Goal: Book appointment/travel/reservation

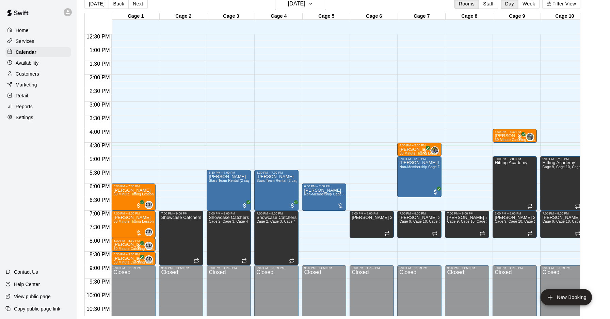
scroll to position [340, 0]
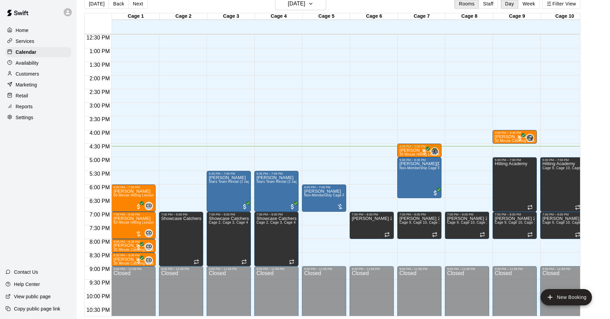
click at [178, 148] on div "12:00 AM – 10:00 AM Closed 7:00 PM – 9:00 PM Showcase Catchers Practice - 7-9pm…" at bounding box center [181, 21] width 44 height 654
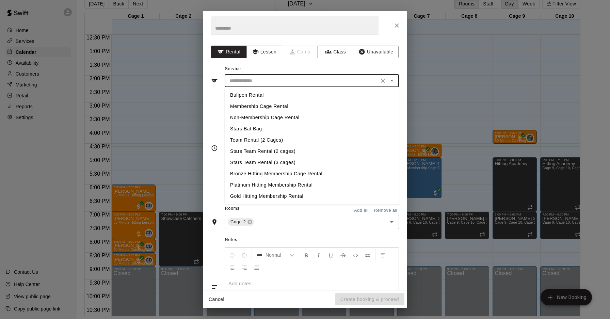
click at [330, 78] on input "text" at bounding box center [302, 81] width 150 height 9
click at [272, 106] on li "Membership Cage Rental" at bounding box center [312, 106] width 174 height 11
type input "**********"
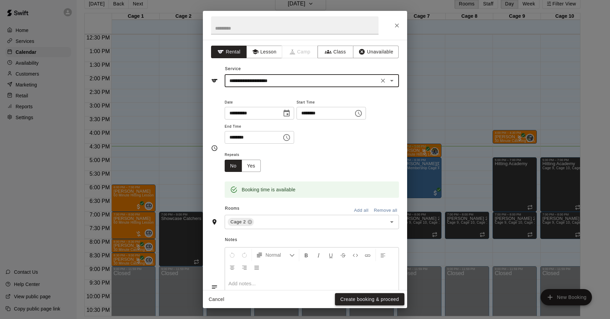
click at [365, 301] on button "Create booking & proceed" at bounding box center [369, 299] width 69 height 13
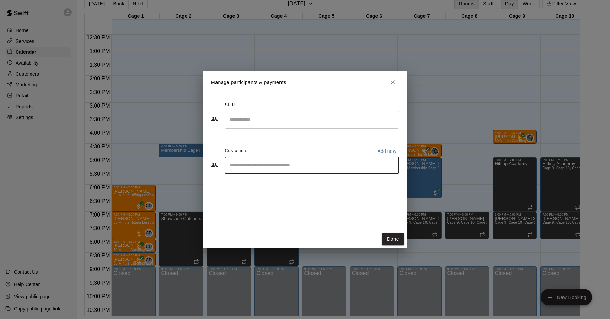
click at [249, 167] on input "Start typing to search customers..." at bounding box center [312, 165] width 168 height 7
type input "****"
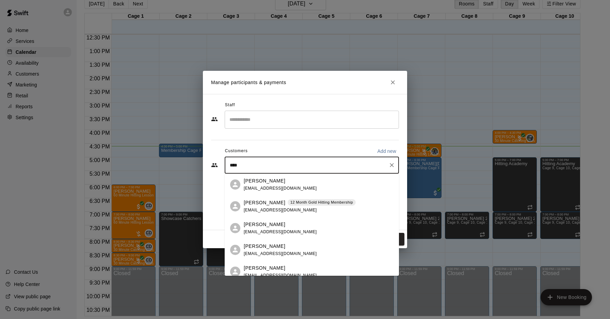
click at [258, 205] on p "[PERSON_NAME]" at bounding box center [265, 202] width 42 height 7
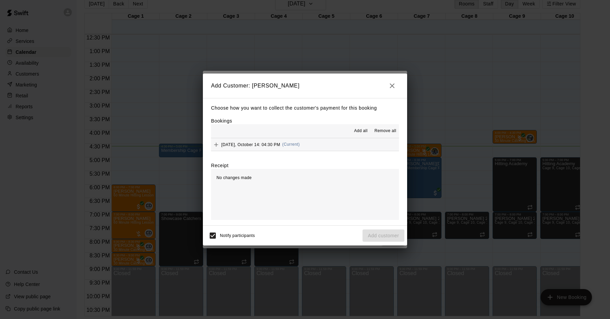
click at [306, 144] on button "[DATE], October 14: 04:30 PM (Current)" at bounding box center [305, 144] width 188 height 13
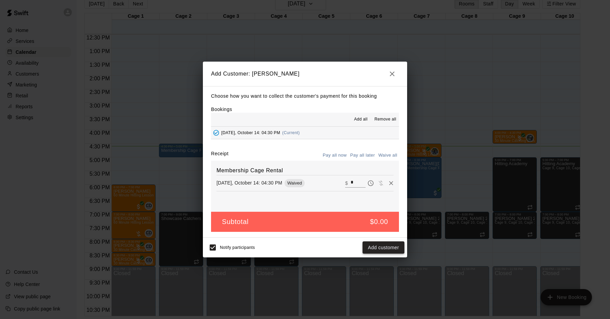
click at [395, 251] on button "Add customer" at bounding box center [384, 247] width 42 height 13
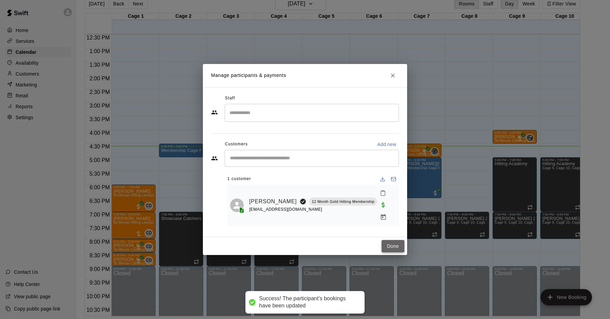
click at [383, 240] on button "Done" at bounding box center [393, 246] width 23 height 13
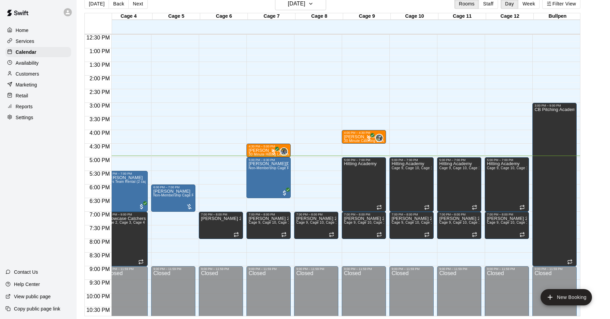
scroll to position [0, 0]
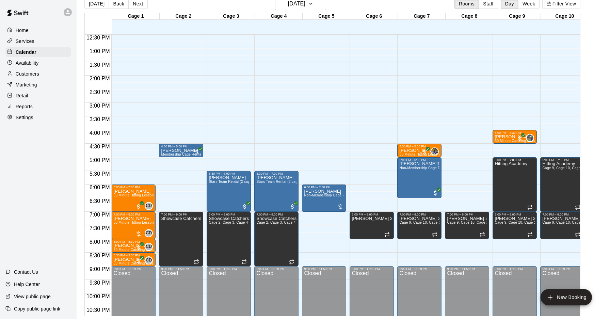
click at [185, 159] on div "12:00 AM – 10:00 AM Closed 4:30 PM – 5:00 PM [PERSON_NAME] Membership Cage Rent…" at bounding box center [181, 21] width 44 height 654
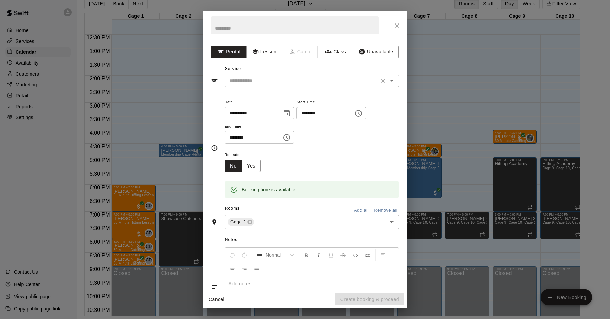
click at [252, 80] on input "text" at bounding box center [302, 81] width 150 height 9
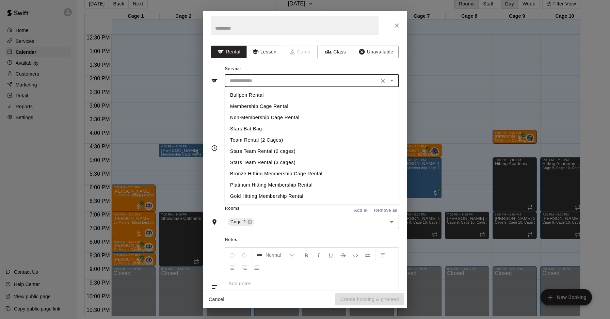
click at [259, 111] on li "Membership Cage Rental" at bounding box center [312, 106] width 174 height 11
type input "**********"
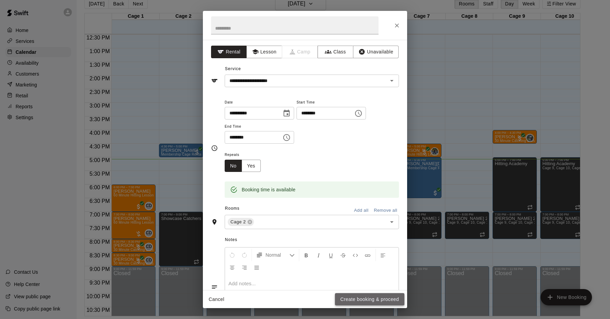
click at [357, 298] on button "Create booking & proceed" at bounding box center [369, 299] width 69 height 13
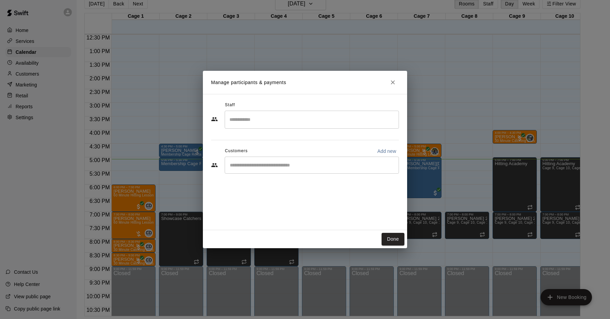
click at [266, 164] on input "Start typing to search customers..." at bounding box center [312, 165] width 168 height 7
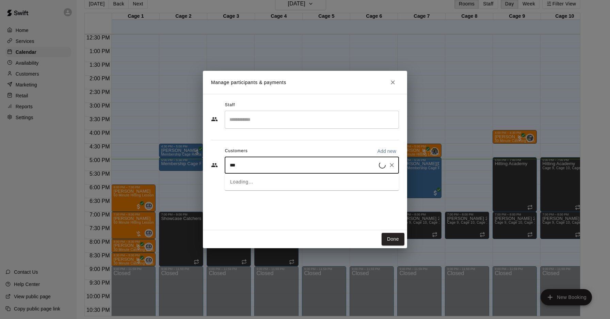
type input "****"
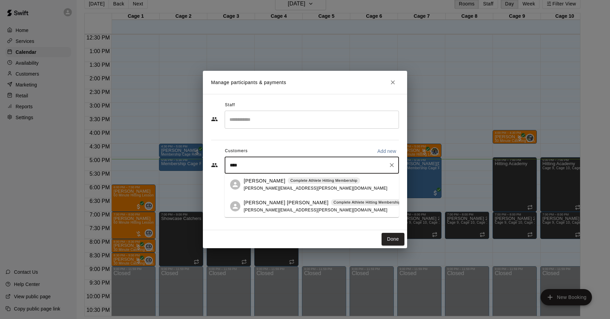
click at [281, 189] on span "[PERSON_NAME][EMAIL_ADDRESS][PERSON_NAME][DOMAIN_NAME]" at bounding box center [316, 188] width 144 height 5
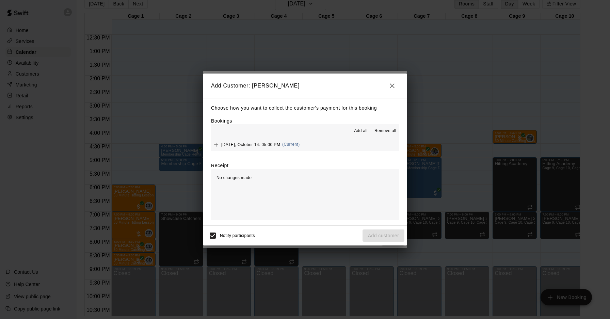
click at [305, 145] on button "[DATE], October 14: 05:00 PM (Current)" at bounding box center [305, 144] width 188 height 13
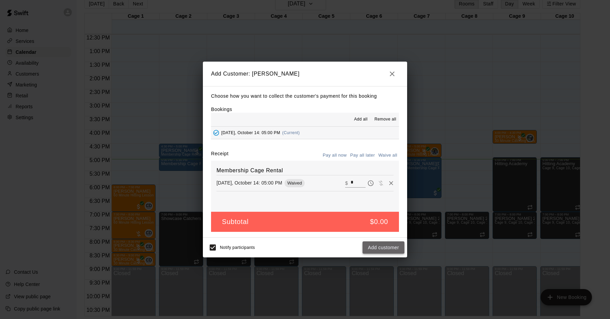
click at [383, 247] on button "Add customer" at bounding box center [384, 247] width 42 height 13
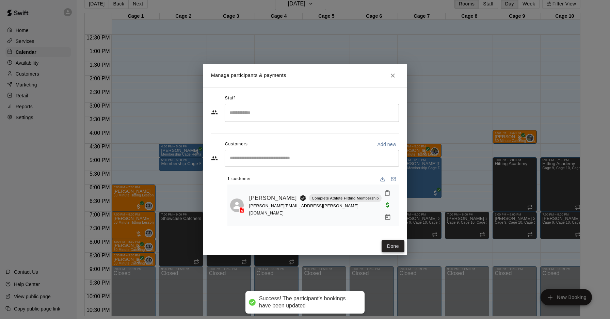
click at [388, 241] on button "Done" at bounding box center [393, 246] width 23 height 13
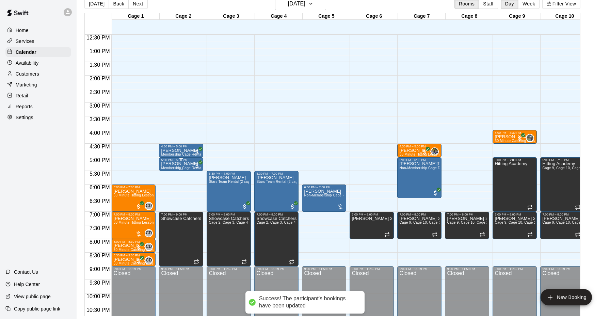
scroll to position [345, 0]
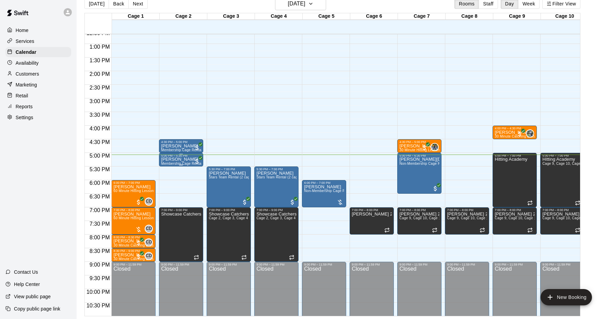
click at [184, 165] on span "Membership Cage Rental" at bounding box center [181, 164] width 41 height 4
click at [169, 169] on icon "edit" at bounding box center [168, 169] width 6 height 6
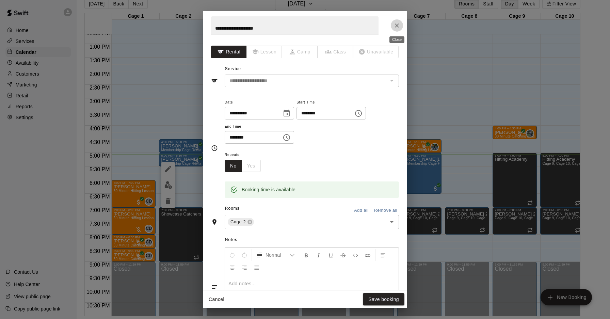
click at [396, 25] on icon "Close" at bounding box center [397, 25] width 7 height 7
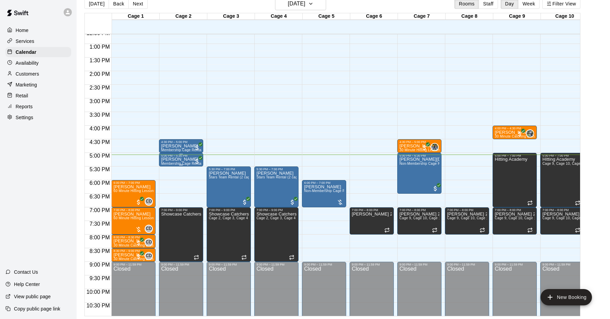
click at [176, 159] on p "[PERSON_NAME]" at bounding box center [181, 159] width 40 height 0
click at [167, 184] on img "edit" at bounding box center [168, 183] width 8 height 8
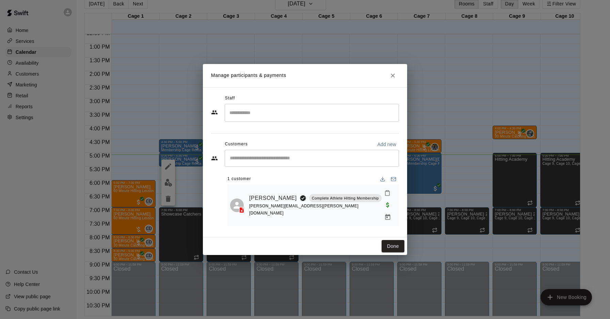
click at [305, 162] on input "Start typing to search customers..." at bounding box center [312, 158] width 168 height 7
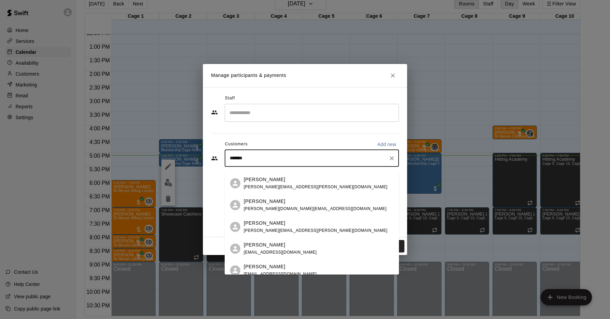
drag, startPoint x: 255, startPoint y: 166, endPoint x: 190, endPoint y: 158, distance: 65.9
click at [190, 158] on div "Manage participants & payments Staff ​ Customers Add new ******* ​ 1 customer […" at bounding box center [305, 159] width 610 height 319
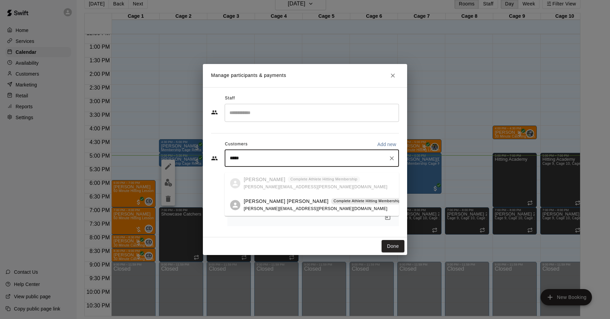
type input "******"
click at [270, 208] on span "[PERSON_NAME][EMAIL_ADDRESS][PERSON_NAME][DOMAIN_NAME]" at bounding box center [316, 208] width 144 height 5
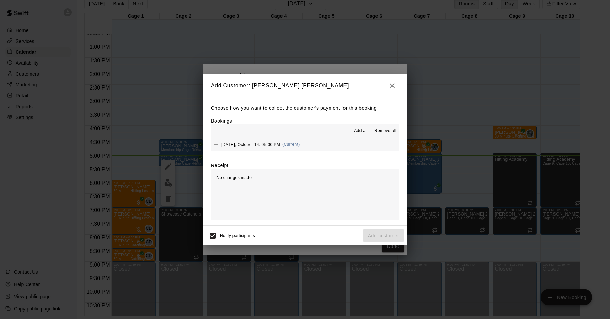
click at [333, 150] on button "[DATE], October 14: 05:00 PM (Current)" at bounding box center [305, 144] width 188 height 13
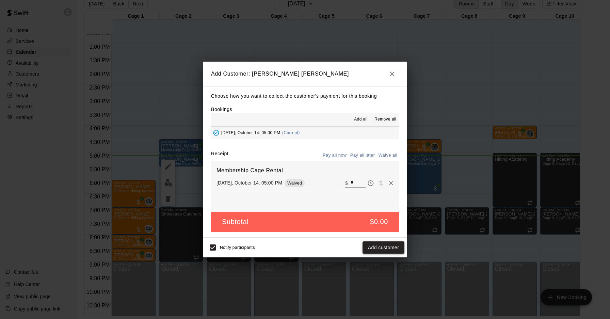
click at [380, 251] on button "Add customer" at bounding box center [384, 247] width 42 height 13
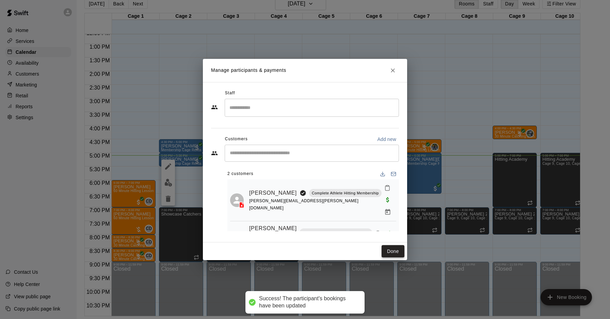
drag, startPoint x: 398, startPoint y: 245, endPoint x: 399, endPoint y: 248, distance: 3.4
click at [398, 245] on div "Done" at bounding box center [305, 251] width 204 height 18
click at [400, 250] on button "Done" at bounding box center [393, 251] width 23 height 13
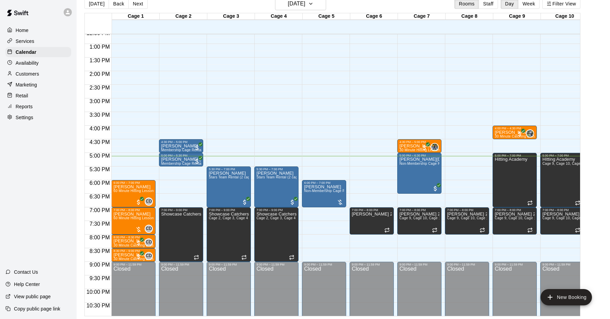
click at [316, 160] on div "12:00 AM – 10:00 AM Closed 6:00 PM – 7:00 PM [PERSON_NAME] Non-Membership Cage …" at bounding box center [324, 17] width 44 height 654
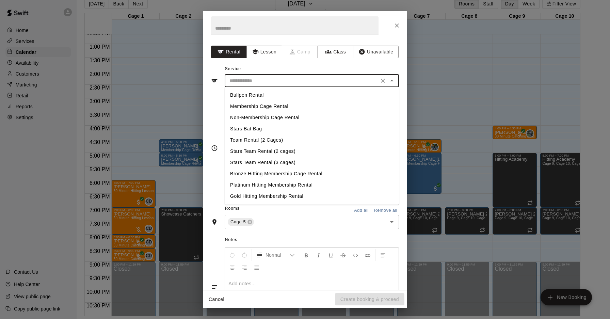
click at [259, 80] on input "text" at bounding box center [302, 81] width 150 height 9
click at [265, 109] on li "Membership Cage Rental" at bounding box center [312, 106] width 174 height 11
type input "**********"
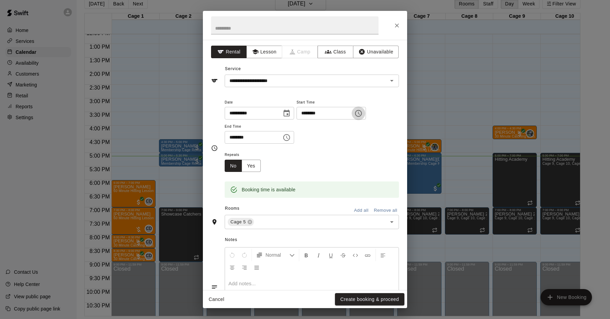
click at [362, 115] on icon "Choose time, selected time is 5:15 PM" at bounding box center [358, 113] width 7 height 7
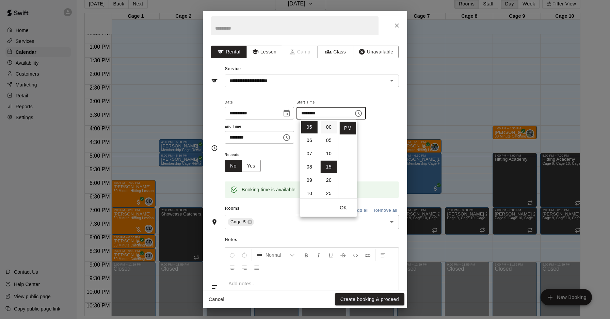
click at [329, 129] on li "00" at bounding box center [329, 127] width 16 height 13
type input "********"
drag, startPoint x: 286, startPoint y: 137, endPoint x: 282, endPoint y: 140, distance: 4.6
click at [286, 137] on icon "Choose time, selected time is 5:45 PM" at bounding box center [287, 137] width 8 height 8
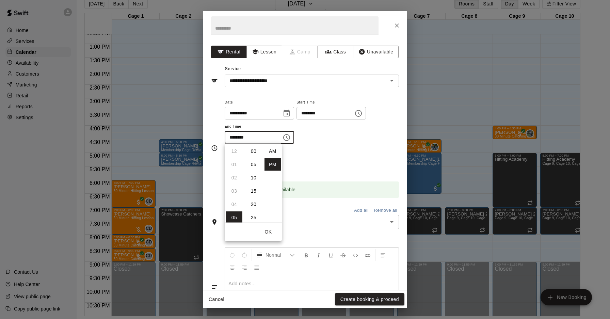
scroll to position [12, 0]
click at [233, 167] on li "06" at bounding box center [234, 164] width 16 height 13
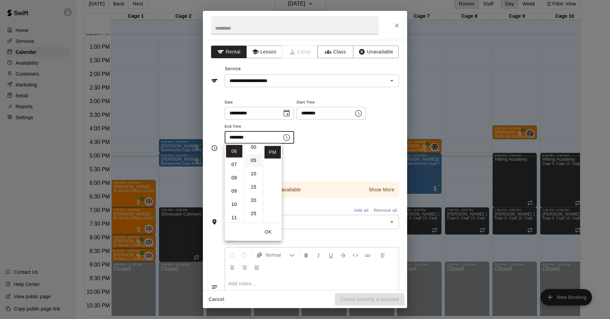
scroll to position [0, 0]
click at [253, 152] on li "00" at bounding box center [254, 151] width 16 height 13
type input "********"
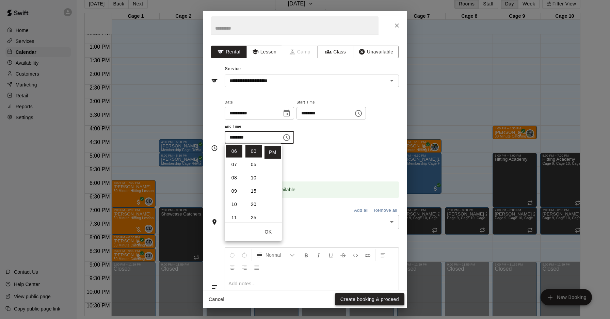
click at [356, 299] on button "Create booking & proceed" at bounding box center [369, 299] width 69 height 13
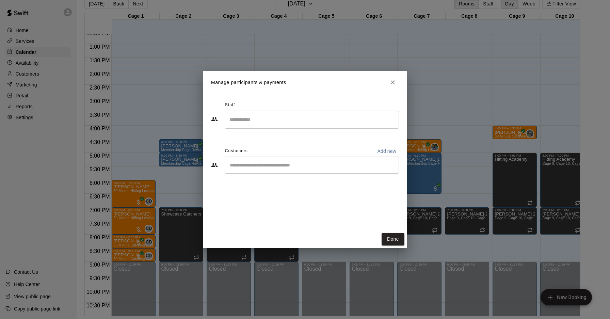
click at [281, 171] on div "​" at bounding box center [312, 165] width 174 height 17
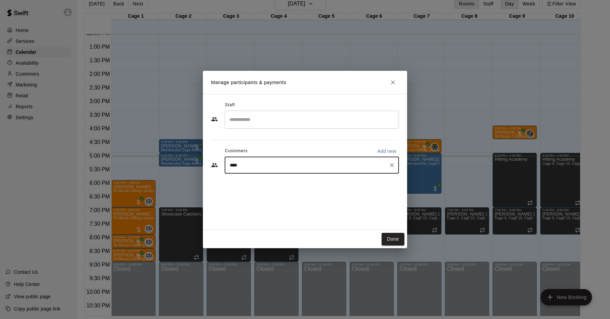
type input "*****"
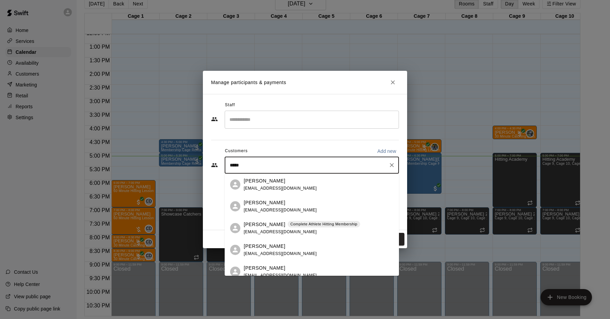
click at [294, 225] on p "Complete Athlete Hitting Membership" at bounding box center [323, 224] width 67 height 6
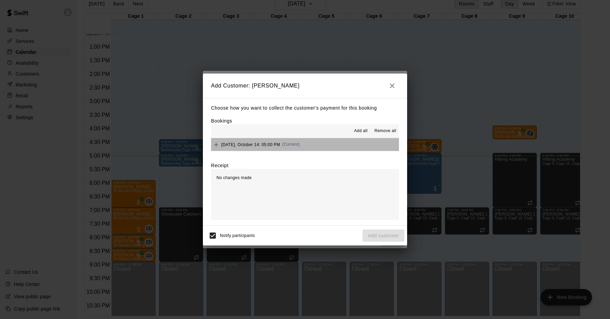
click at [266, 148] on div "[DATE], October 14: 05:00 PM (Current)" at bounding box center [255, 145] width 89 height 10
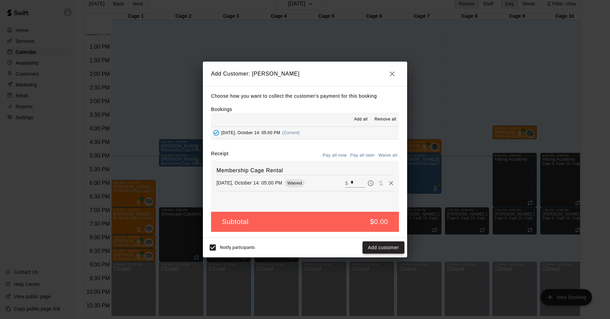
click at [390, 246] on button "Add customer" at bounding box center [384, 247] width 42 height 13
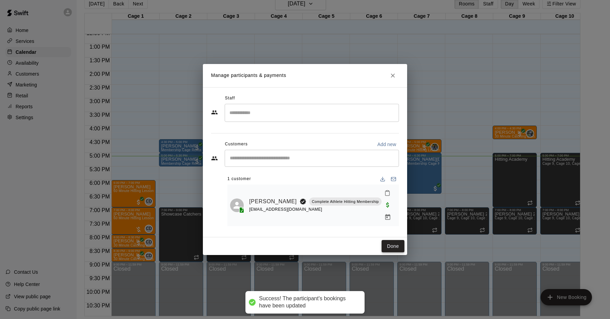
click at [390, 241] on button "Done" at bounding box center [393, 246] width 23 height 13
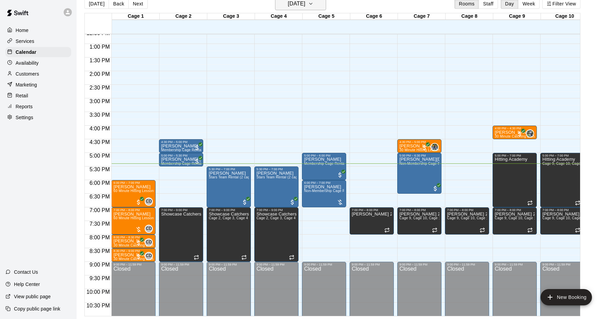
scroll to position [343, 0]
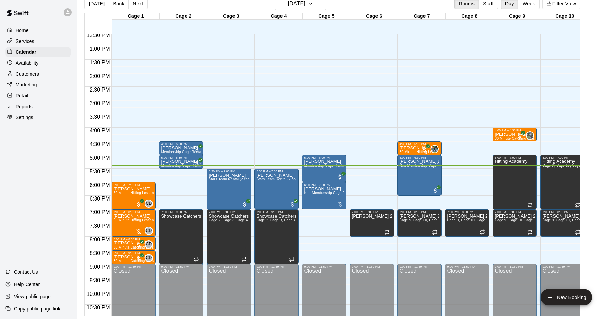
click at [173, 169] on div "12:00 AM – 10:00 AM Closed 4:30 PM – 5:00 PM [PERSON_NAME] Membership Cage Rent…" at bounding box center [181, 19] width 44 height 654
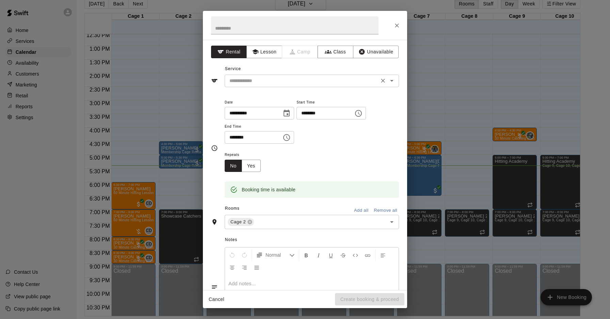
drag, startPoint x: 306, startPoint y: 70, endPoint x: 305, endPoint y: 76, distance: 5.5
click at [307, 71] on div "Service ​" at bounding box center [305, 75] width 188 height 23
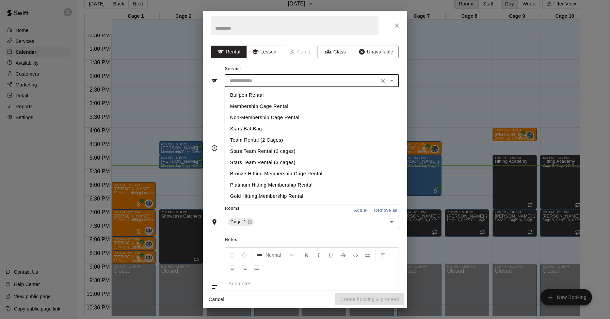
click at [305, 77] on input "text" at bounding box center [302, 81] width 150 height 9
click at [290, 103] on li "Membership Cage Rental" at bounding box center [312, 106] width 174 height 11
type input "**********"
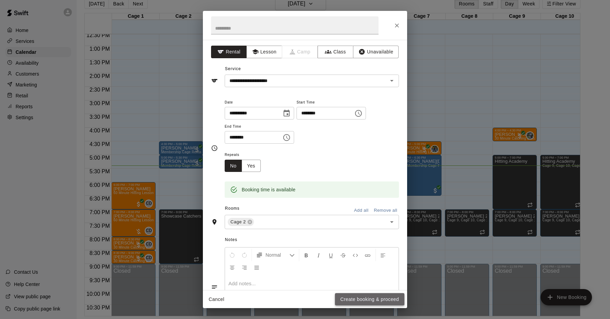
click at [364, 303] on button "Create booking & proceed" at bounding box center [369, 299] width 69 height 13
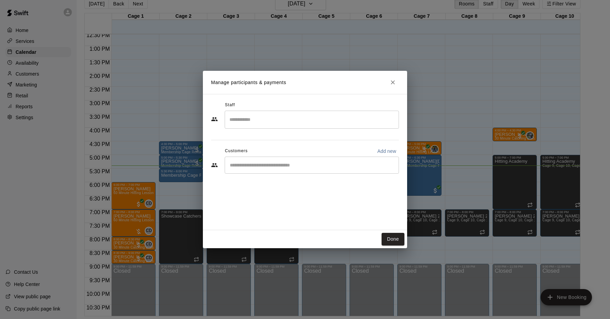
click at [255, 167] on input "Start typing to search customers..." at bounding box center [312, 165] width 168 height 7
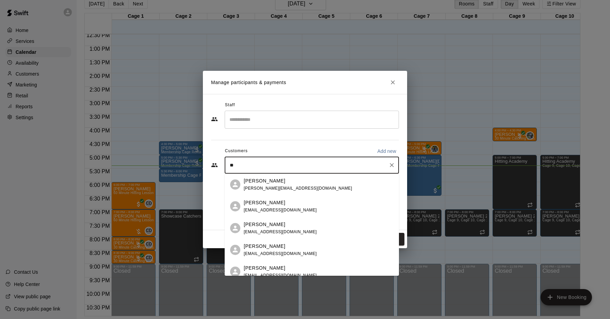
type input "*"
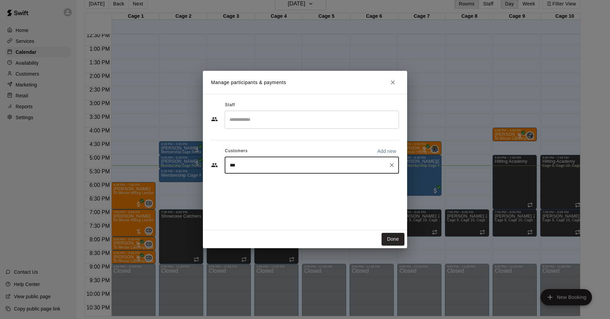
type input "****"
click at [295, 192] on div "[PERSON_NAME] 12 Month Platinum Hitting Membership [EMAIL_ADDRESS][DOMAIN_NAME]" at bounding box center [312, 185] width 174 height 22
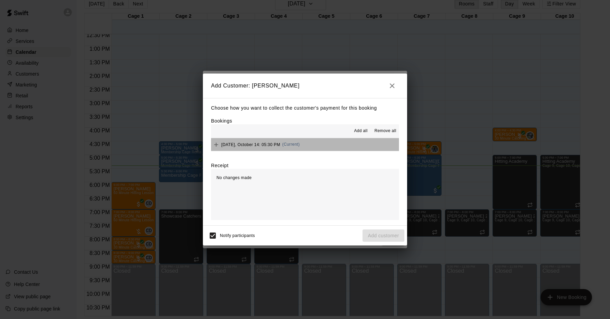
click at [299, 146] on span "(Current)" at bounding box center [291, 144] width 18 height 5
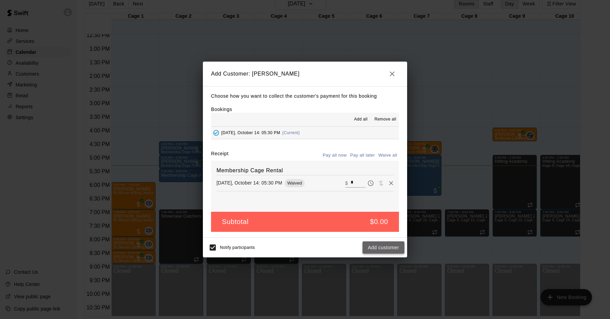
click at [383, 243] on button "Add customer" at bounding box center [384, 247] width 42 height 13
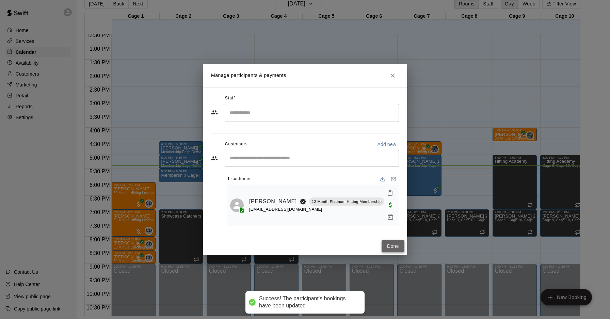
click at [388, 240] on button "Done" at bounding box center [393, 246] width 23 height 13
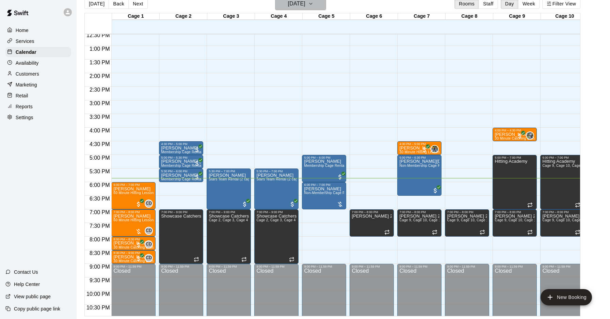
click at [317, 9] on button "[DATE]" at bounding box center [300, 3] width 51 height 13
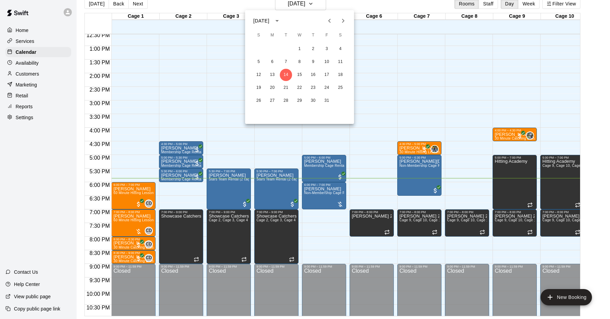
click at [319, 7] on div at bounding box center [305, 159] width 610 height 319
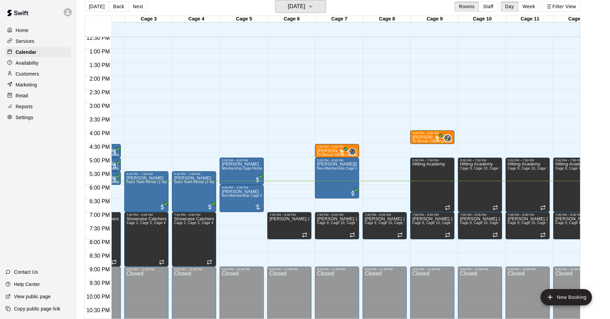
scroll to position [0, 0]
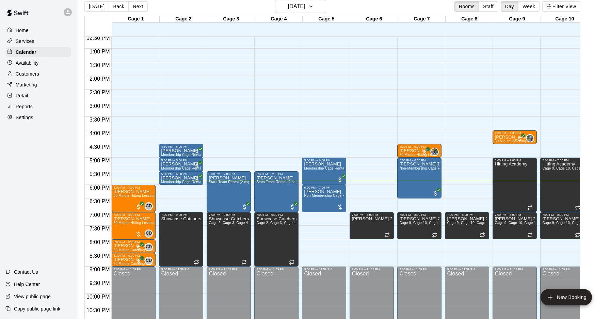
click at [372, 182] on div "12:00 AM – 10:00 AM Closed 7:00 PM – 8:00 PM [PERSON_NAME] 2026 and 2027 9:00 P…" at bounding box center [372, 22] width 44 height 654
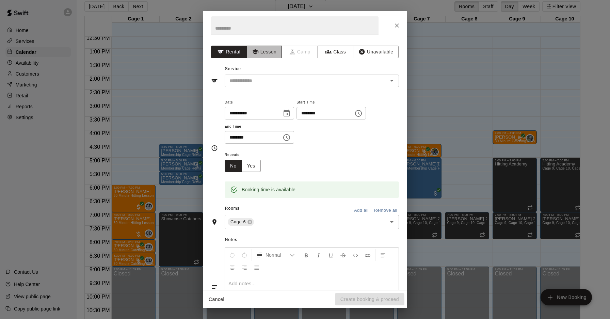
click at [270, 53] on button "Lesson" at bounding box center [265, 52] width 36 height 13
click at [273, 83] on input "text" at bounding box center [302, 81] width 150 height 9
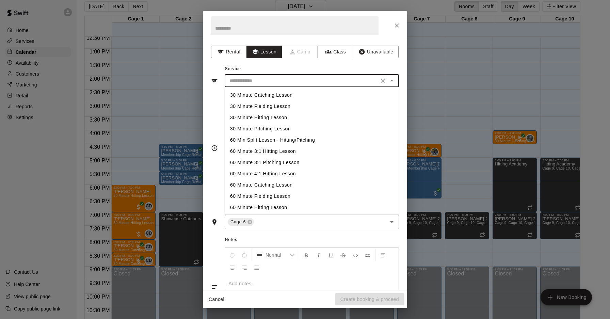
click at [287, 118] on li "30 Minute Hitting Lesson" at bounding box center [312, 117] width 174 height 11
type input "**********"
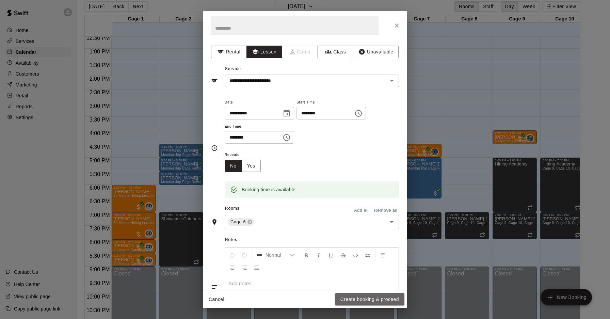
click at [343, 294] on button "Create booking & proceed" at bounding box center [369, 299] width 69 height 13
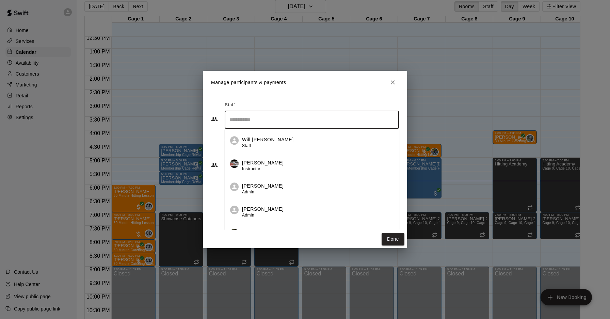
click at [272, 117] on input "Search staff" at bounding box center [312, 120] width 168 height 12
click at [272, 140] on p "[PERSON_NAME]" at bounding box center [263, 139] width 42 height 7
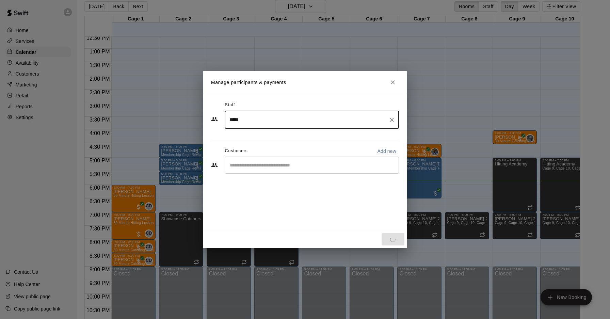
click at [263, 173] on div "​" at bounding box center [312, 165] width 174 height 17
type input "*****"
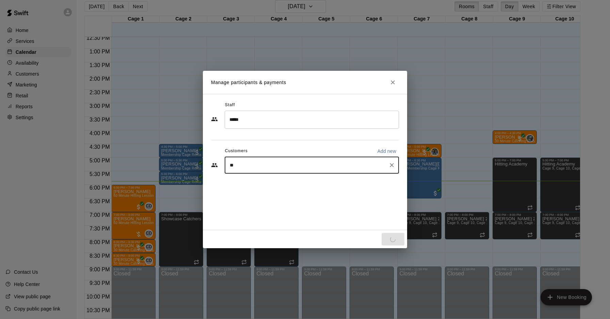
type input "***"
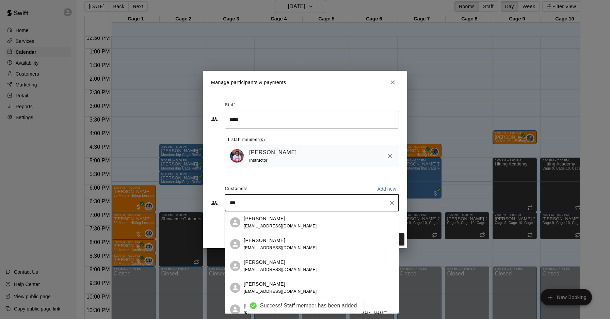
click at [266, 247] on span "[EMAIL_ADDRESS][DOMAIN_NAME]" at bounding box center [280, 248] width 73 height 5
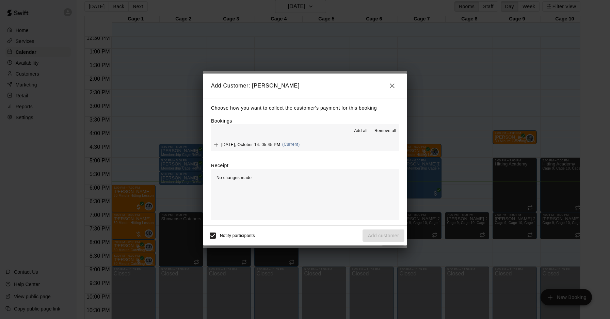
click at [294, 145] on span "(Current)" at bounding box center [291, 144] width 18 height 5
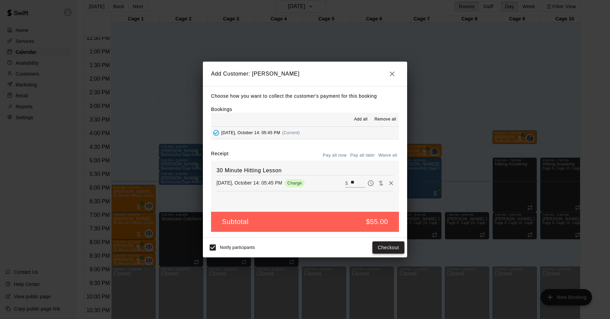
click at [388, 247] on button "Checkout" at bounding box center [389, 247] width 32 height 13
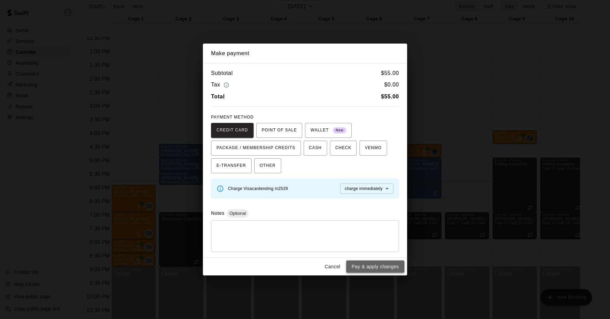
click at [359, 269] on button "Pay & apply changes" at bounding box center [375, 267] width 58 height 13
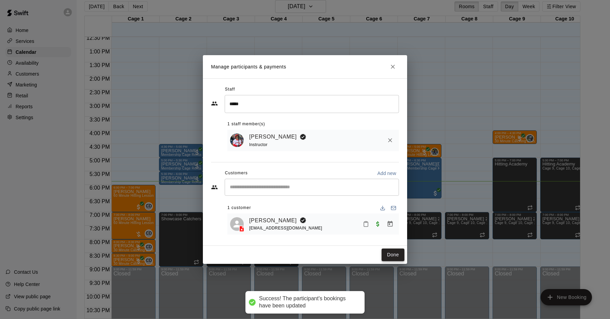
click at [389, 252] on button "Done" at bounding box center [393, 255] width 23 height 13
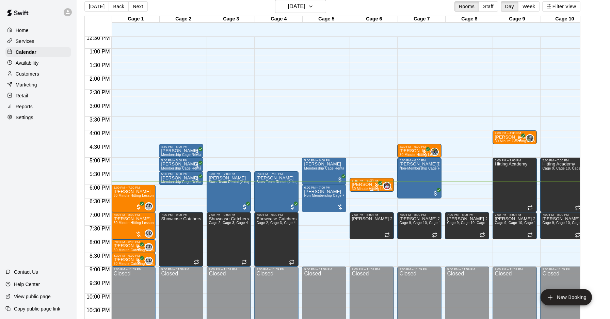
click at [363, 182] on div "5:45 PM – 6:15 PM" at bounding box center [372, 180] width 40 height 3
click at [359, 185] on icon "edit" at bounding box center [359, 186] width 6 height 6
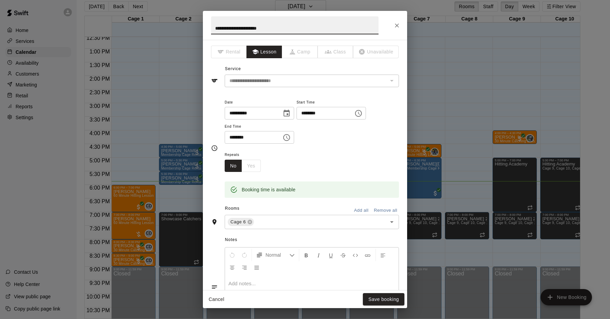
click at [362, 116] on icon "Choose time, selected time is 5:45 PM" at bounding box center [358, 113] width 7 height 7
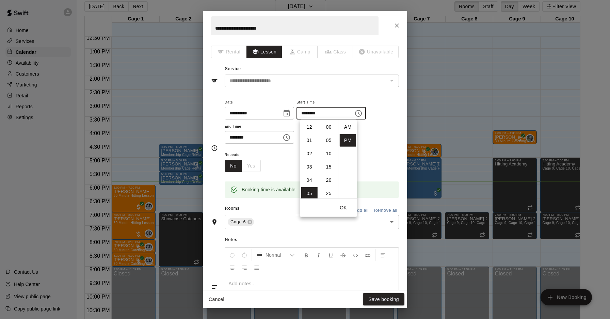
scroll to position [12, 0]
click at [310, 140] on li "06" at bounding box center [309, 140] width 16 height 13
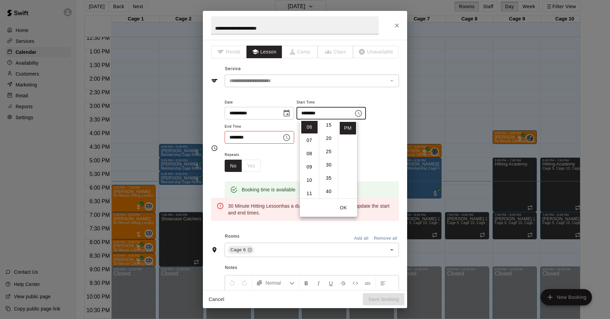
scroll to position [0, 0]
click at [328, 130] on li "00" at bounding box center [329, 127] width 16 height 13
type input "********"
click at [291, 136] on icon "Choose time, selected time is 6:15 PM" at bounding box center [287, 137] width 8 height 8
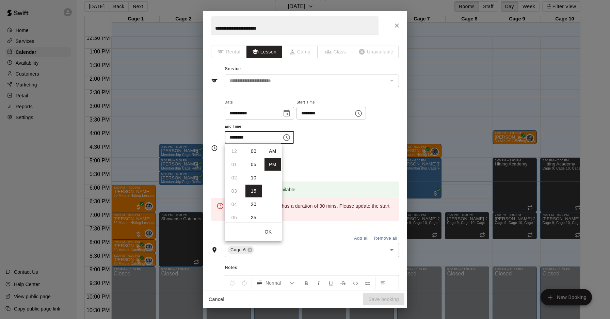
scroll to position [12, 0]
click at [255, 176] on li "30" at bounding box center [254, 176] width 16 height 13
type input "********"
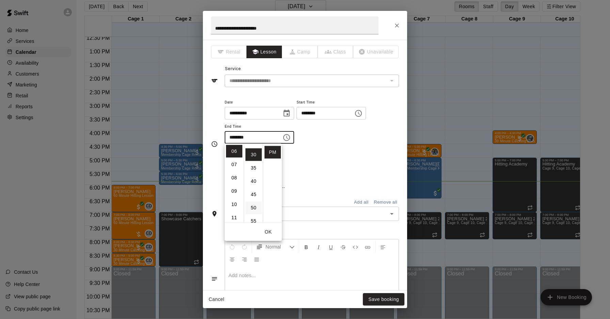
scroll to position [80, 0]
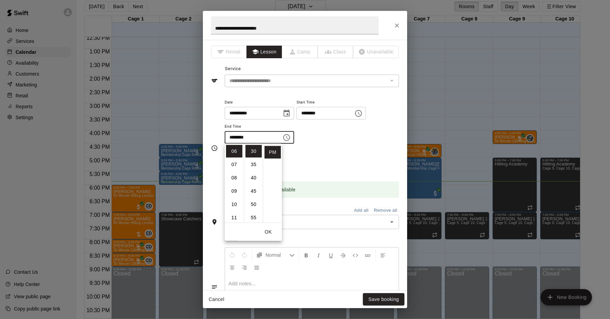
click at [266, 232] on button "OK" at bounding box center [268, 232] width 22 height 13
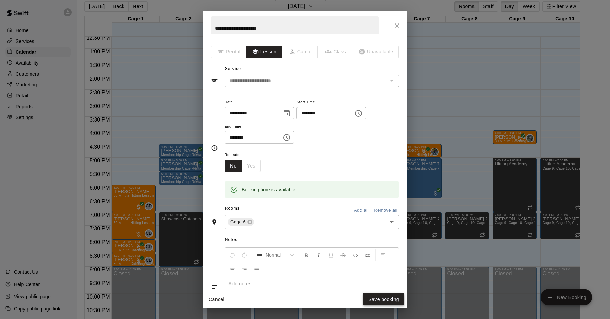
click at [373, 297] on button "Save booking" at bounding box center [384, 299] width 42 height 13
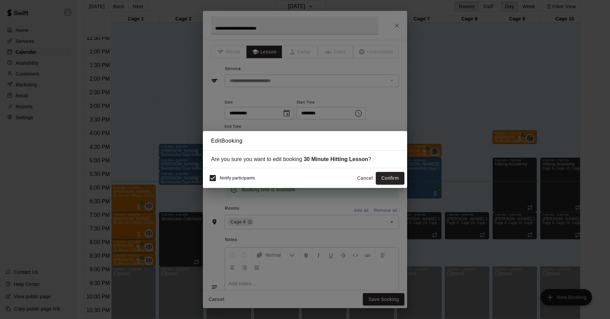
click at [396, 184] on button "Confirm" at bounding box center [390, 178] width 29 height 13
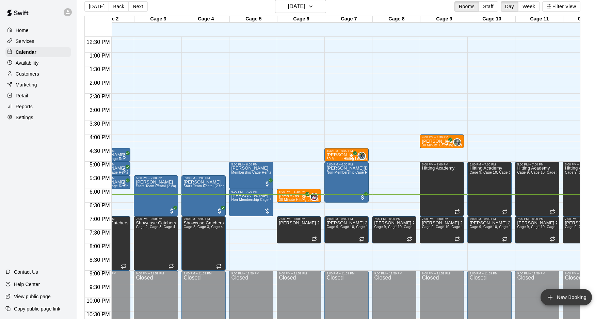
scroll to position [340, 73]
